Goal: Information Seeking & Learning: Learn about a topic

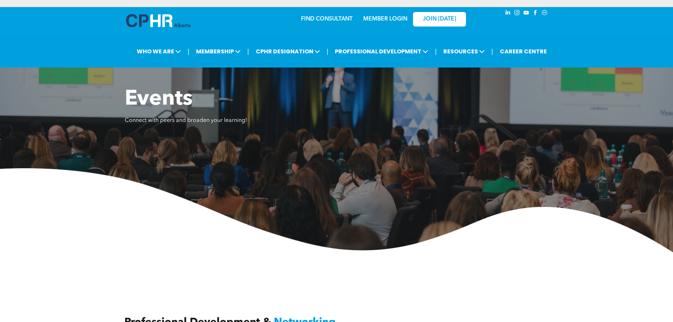
click at [133, 218] on img at bounding box center [336, 210] width 673 height 84
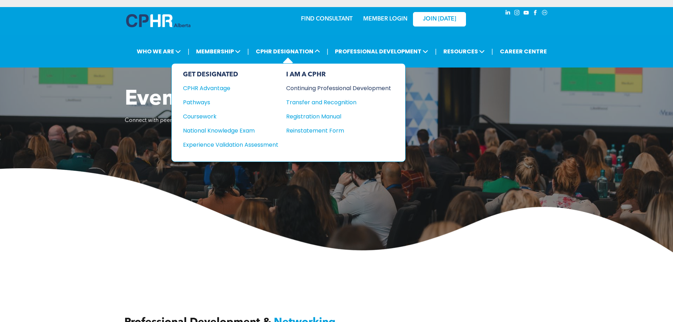
click at [330, 88] on div "Continuing Professional Development" at bounding box center [333, 88] width 94 height 9
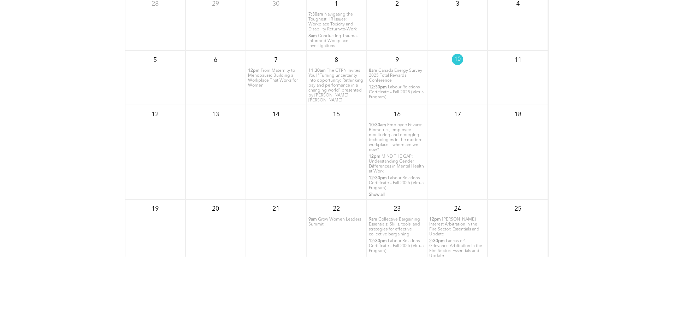
scroll to position [919, 0]
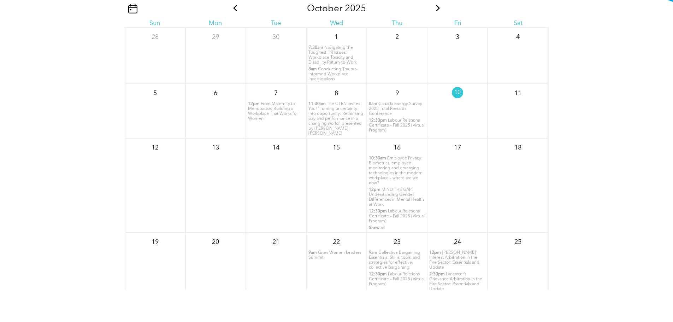
click at [279, 115] on span "From Maternity to Menopause: Building a Workplace That Works for Women" at bounding box center [273, 111] width 50 height 19
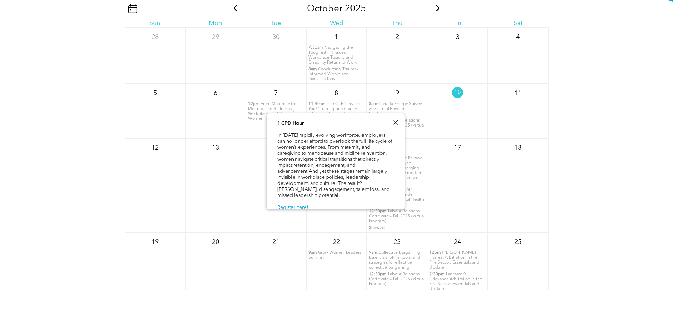
scroll to position [0, 0]
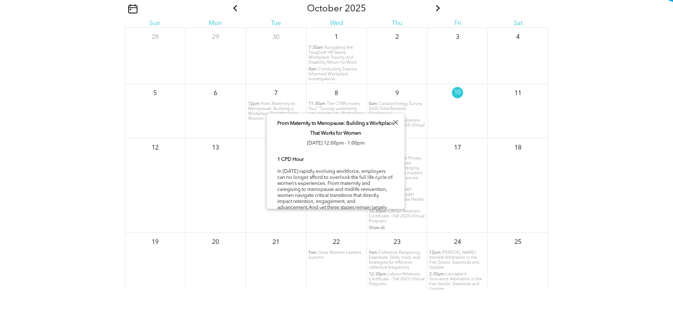
click at [461, 199] on div "17" at bounding box center [457, 185] width 60 height 94
click at [394, 123] on div at bounding box center [396, 123] width 10 height 10
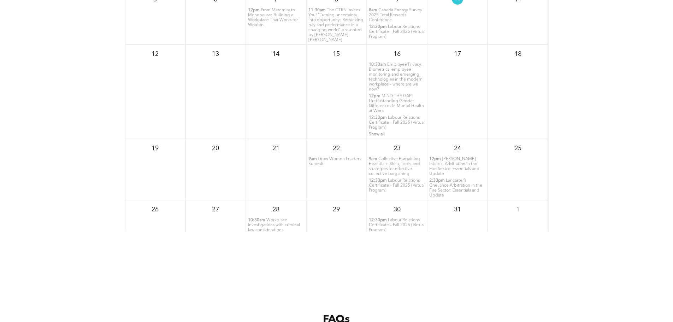
scroll to position [989, 0]
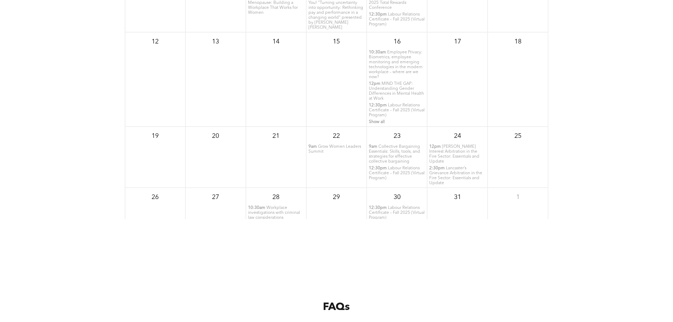
click at [273, 215] on span "Workplace investigations with criminal law considerations" at bounding box center [274, 213] width 52 height 14
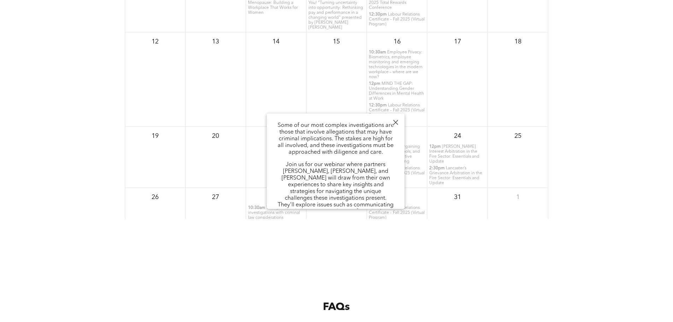
scroll to position [0, 0]
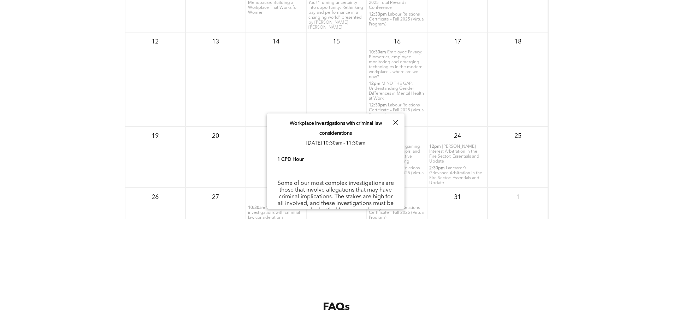
click at [394, 123] on div at bounding box center [396, 123] width 10 height 10
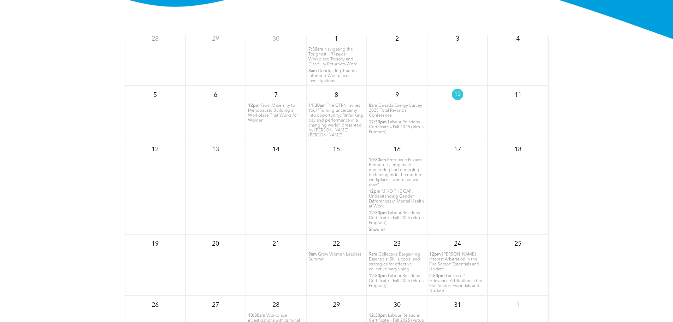
scroll to position [883, 0]
click at [403, 175] on span "Employee Privacy: Biometrics, employee monitoring and emerging technologies in …" at bounding box center [396, 170] width 54 height 29
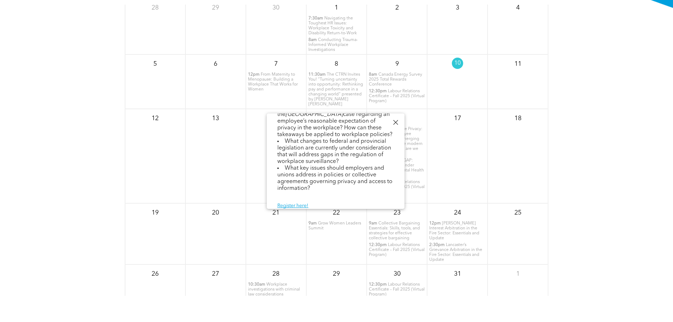
scroll to position [919, 0]
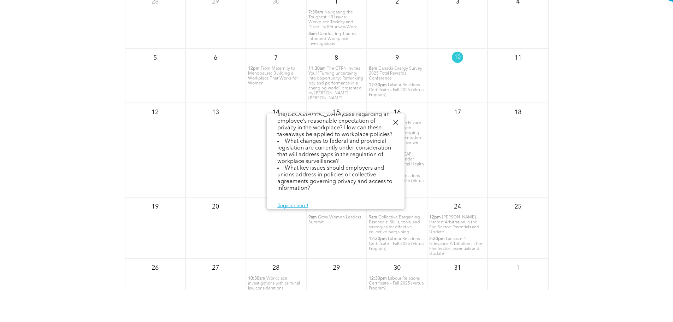
click at [396, 122] on div at bounding box center [396, 123] width 10 height 10
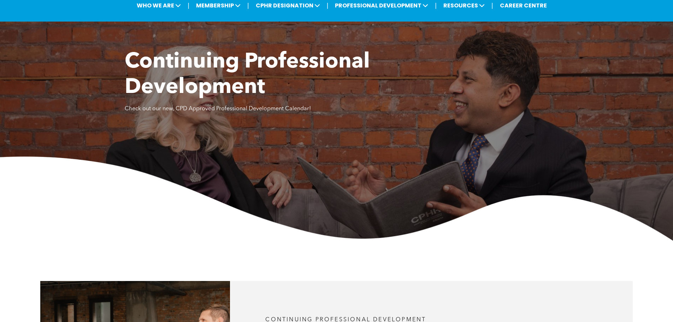
scroll to position [0, 0]
